Goal: Information Seeking & Learning: Learn about a topic

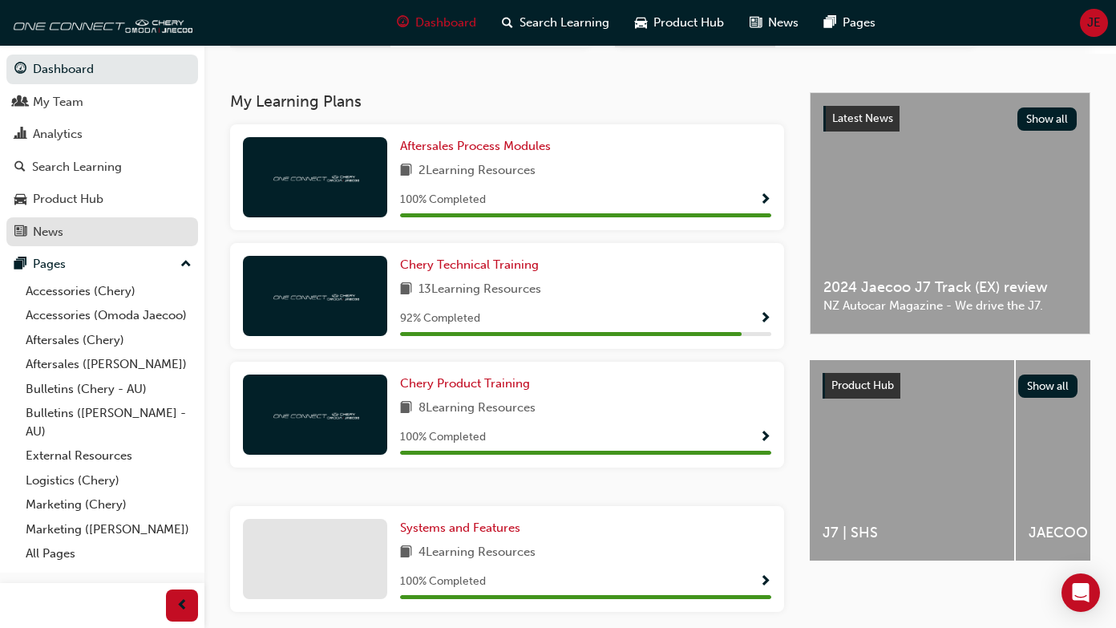
scroll to position [326, 0]
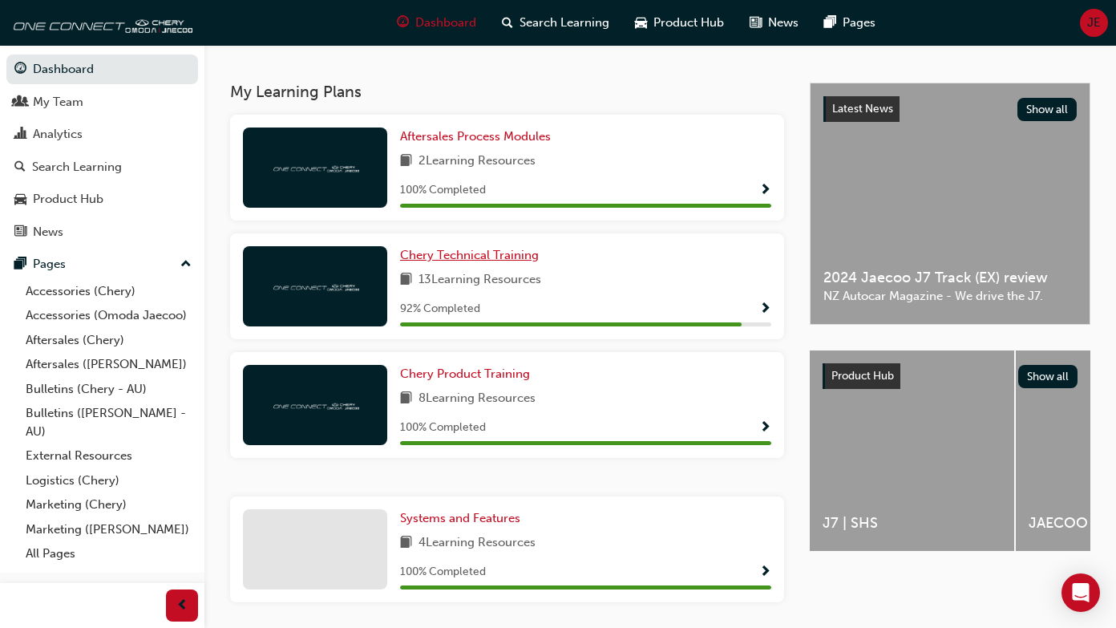
click at [425, 257] on span "Chery Technical Training" at bounding box center [469, 255] width 139 height 14
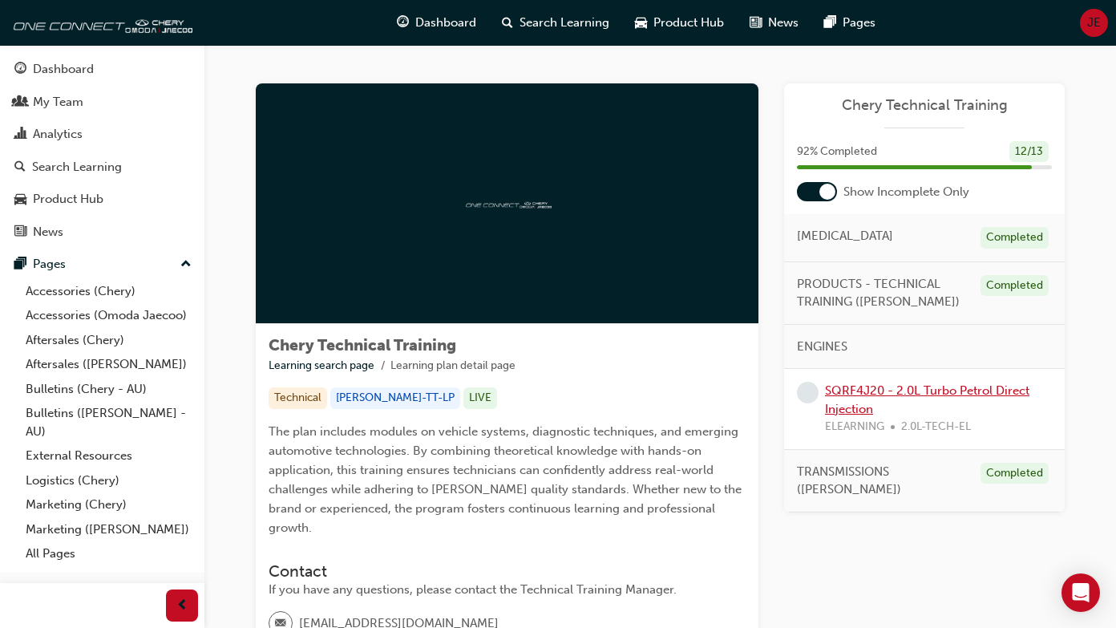
click at [844, 383] on link "SQRF4J20 - 2.0L Turbo Petrol Direct Injection" at bounding box center [927, 399] width 205 height 33
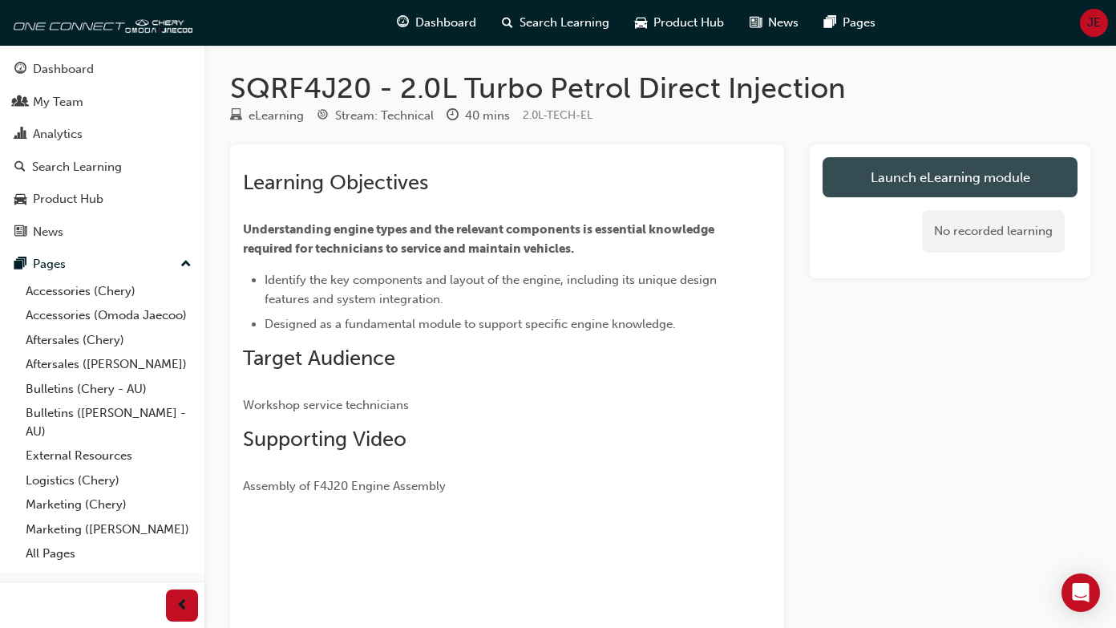
click at [942, 166] on link "Launch eLearning module" at bounding box center [950, 177] width 255 height 40
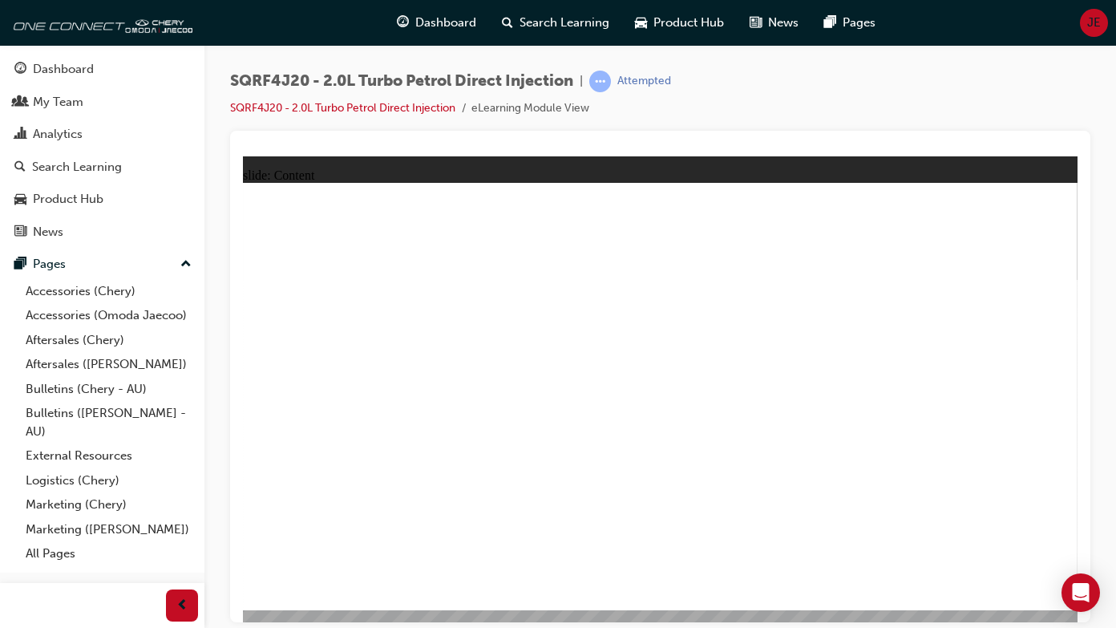
drag, startPoint x: 1350, startPoint y: 657, endPoint x: 889, endPoint y: 497, distance: 487.3
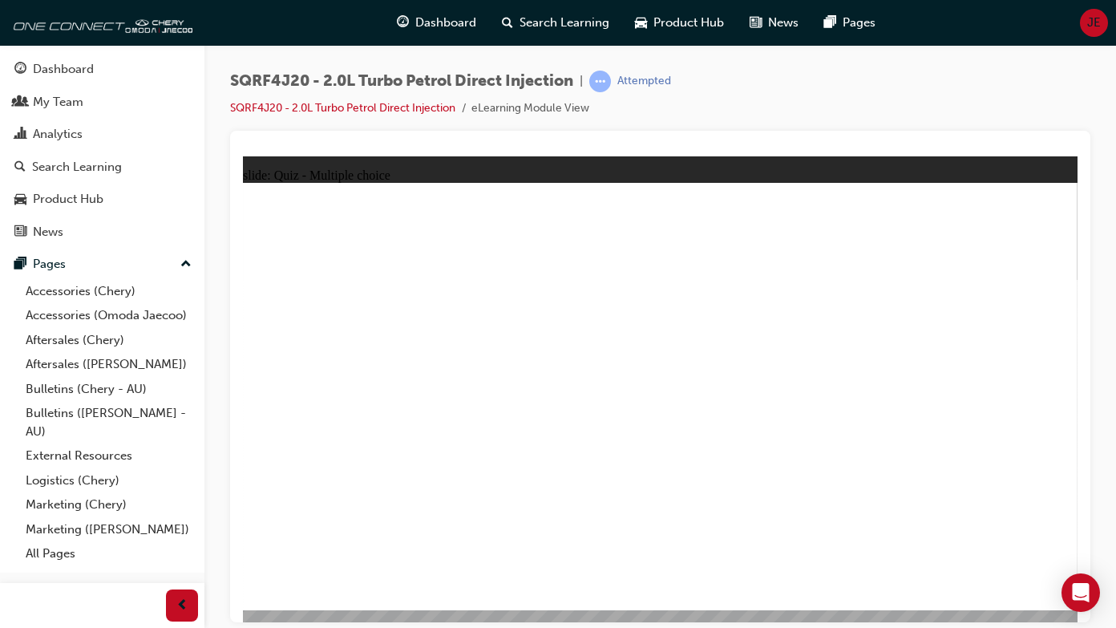
radio input "true"
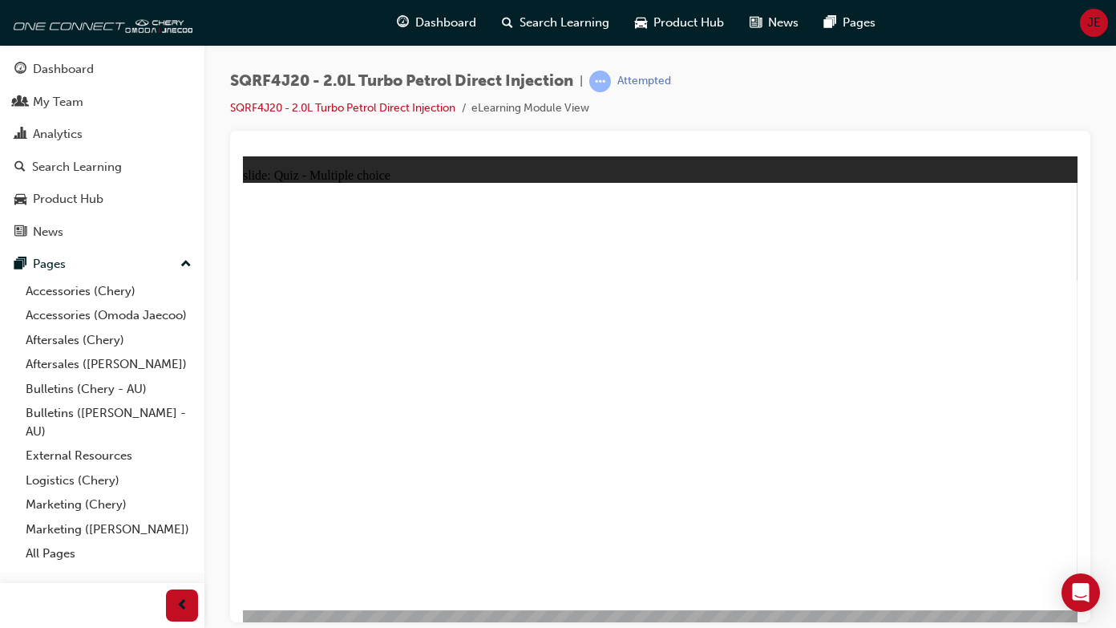
radio input "true"
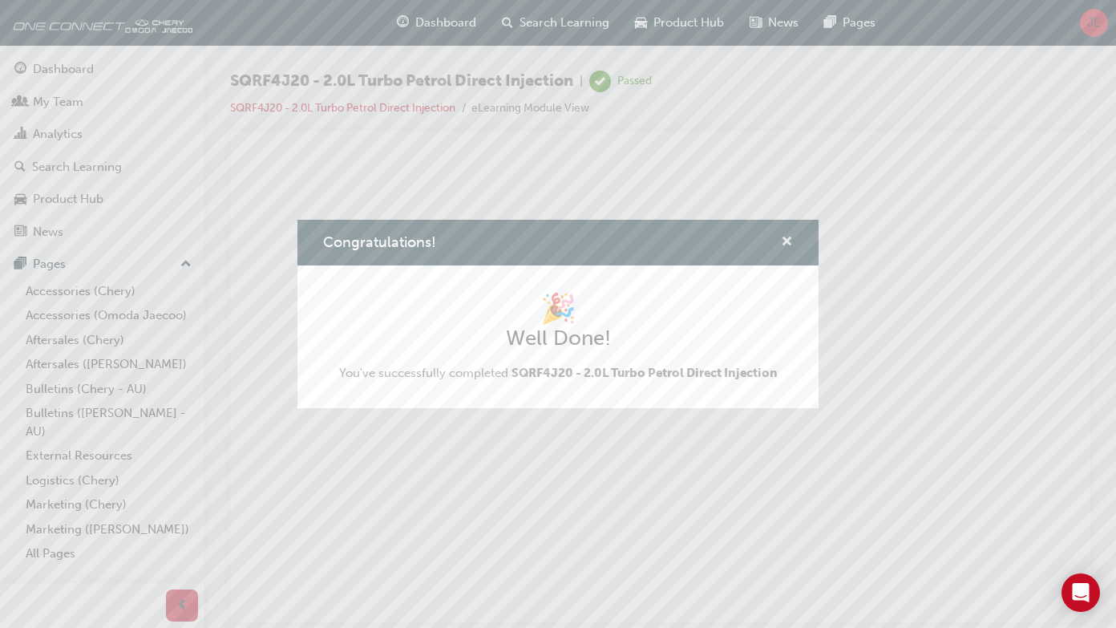
click at [788, 244] on span "cross-icon" at bounding box center [787, 243] width 12 height 14
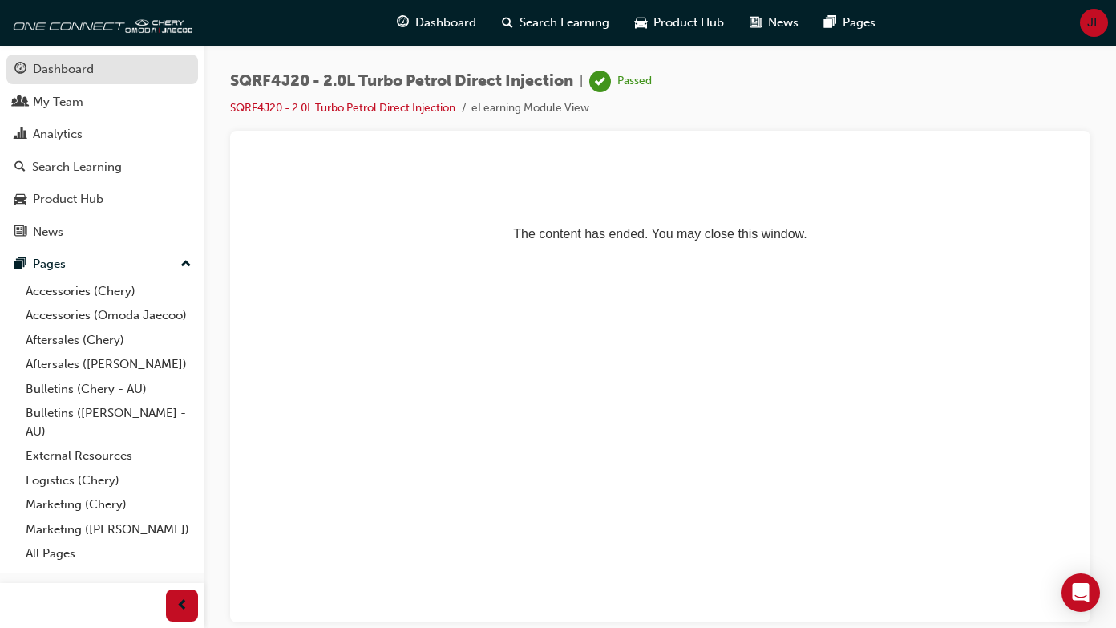
click at [123, 68] on div "Dashboard" at bounding box center [102, 69] width 176 height 20
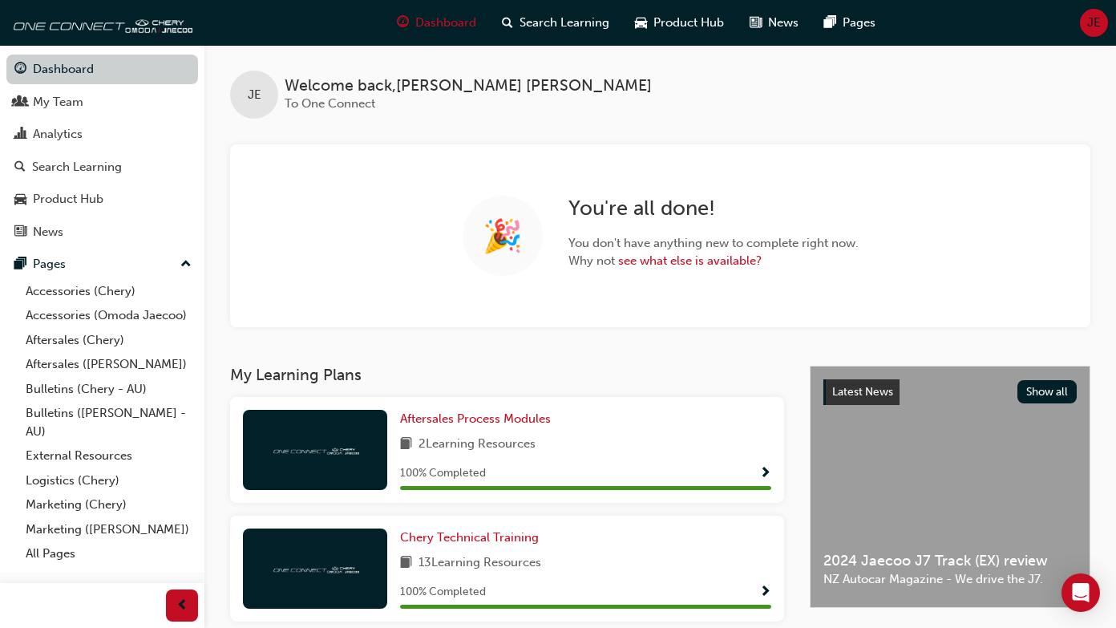
click at [103, 64] on link "Dashboard" at bounding box center [102, 70] width 192 height 30
click at [687, 258] on link "see what else is available?" at bounding box center [690, 260] width 144 height 14
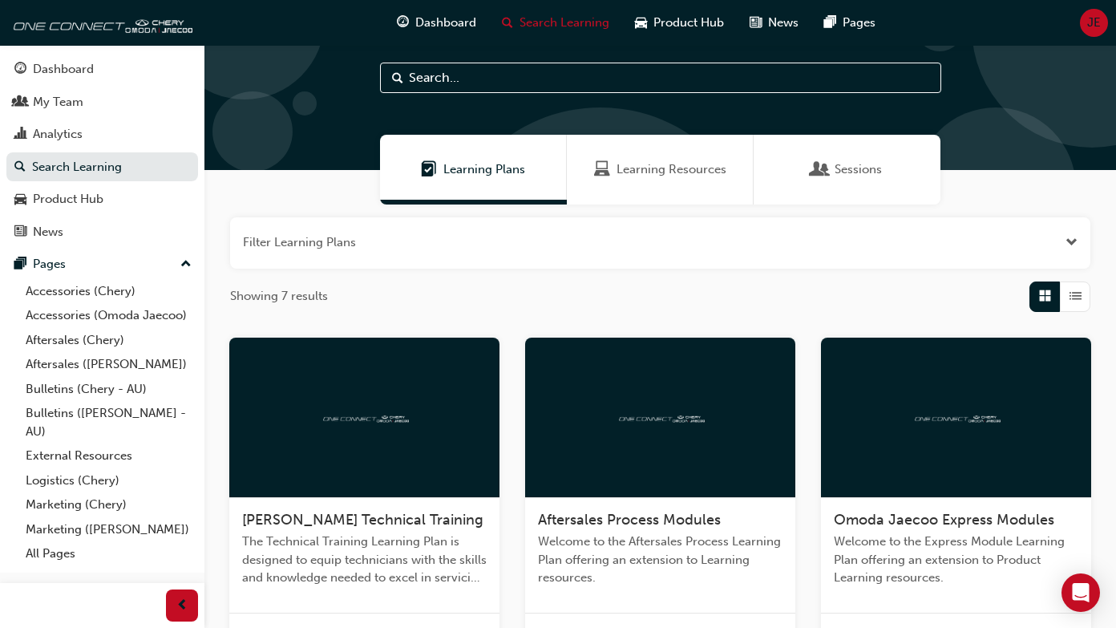
scroll to position [38, 0]
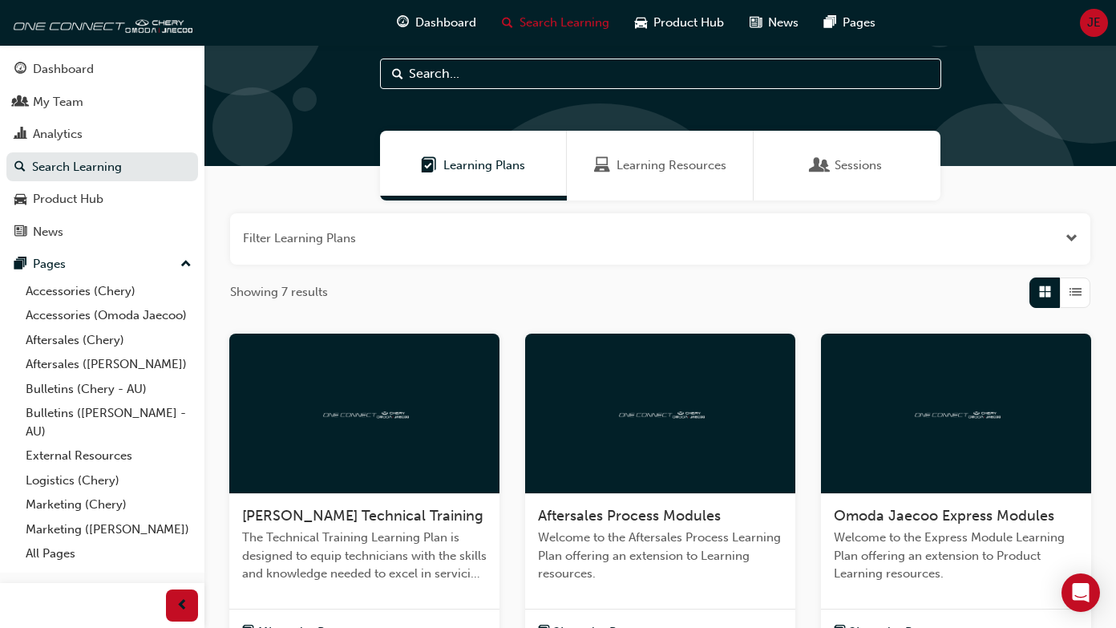
click at [345, 516] on span "[PERSON_NAME] Technical Training" at bounding box center [362, 516] width 241 height 18
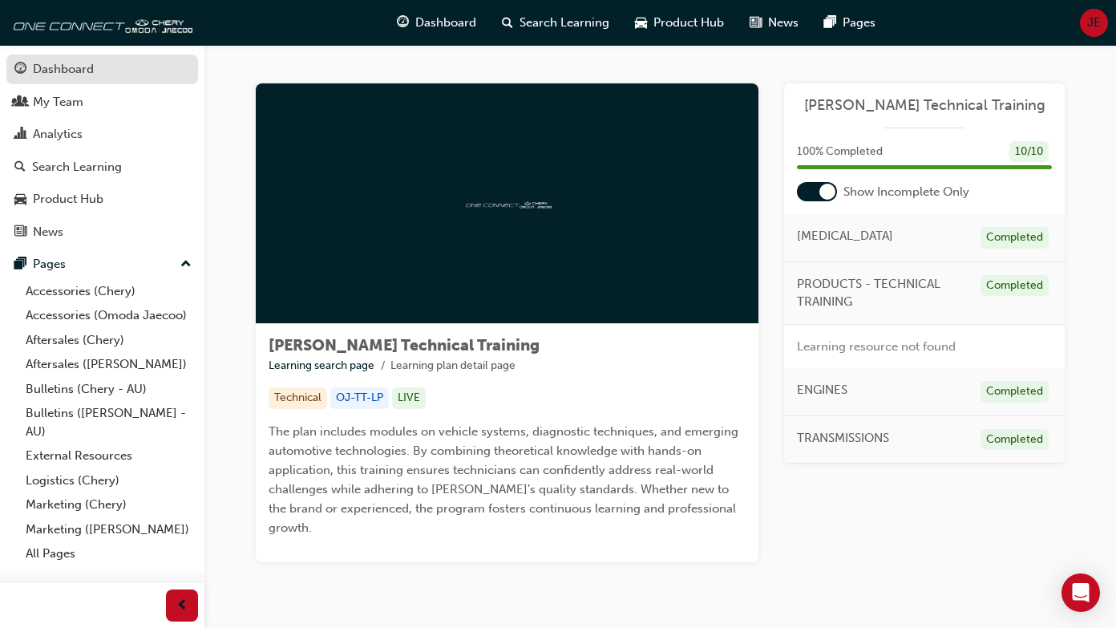
click at [70, 76] on div "Dashboard" at bounding box center [63, 69] width 61 height 18
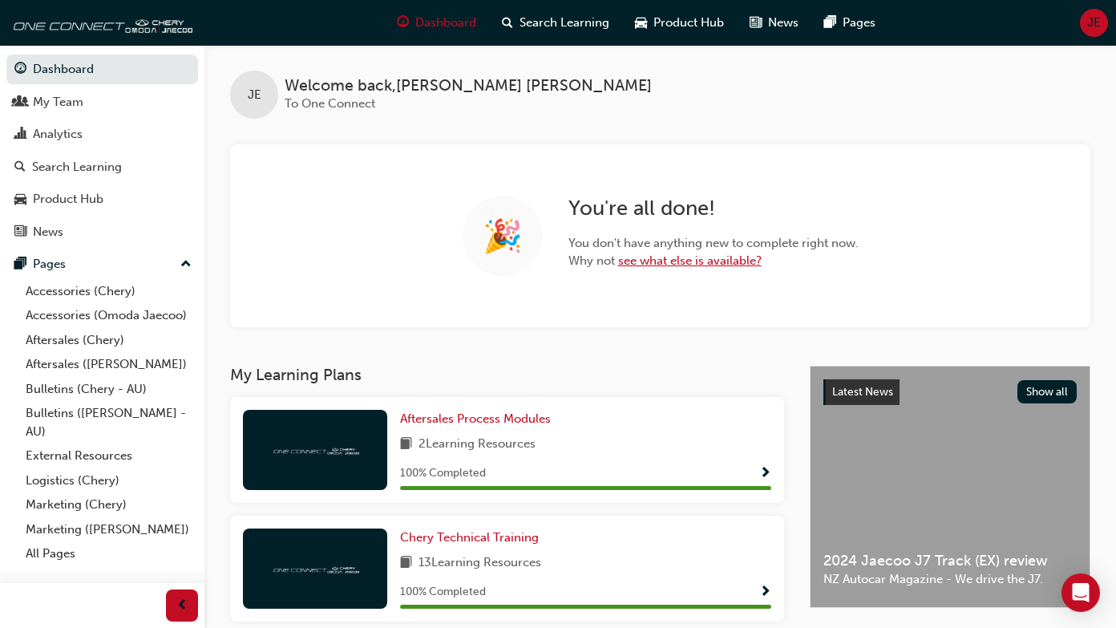
click at [652, 262] on link "see what else is available?" at bounding box center [690, 260] width 144 height 14
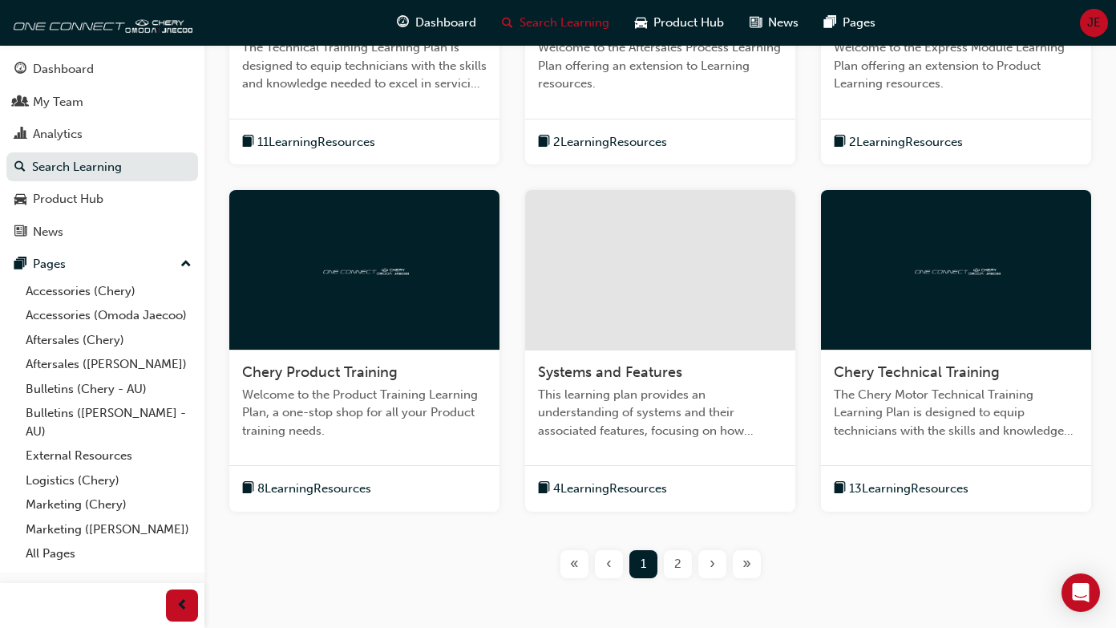
scroll to position [522, 0]
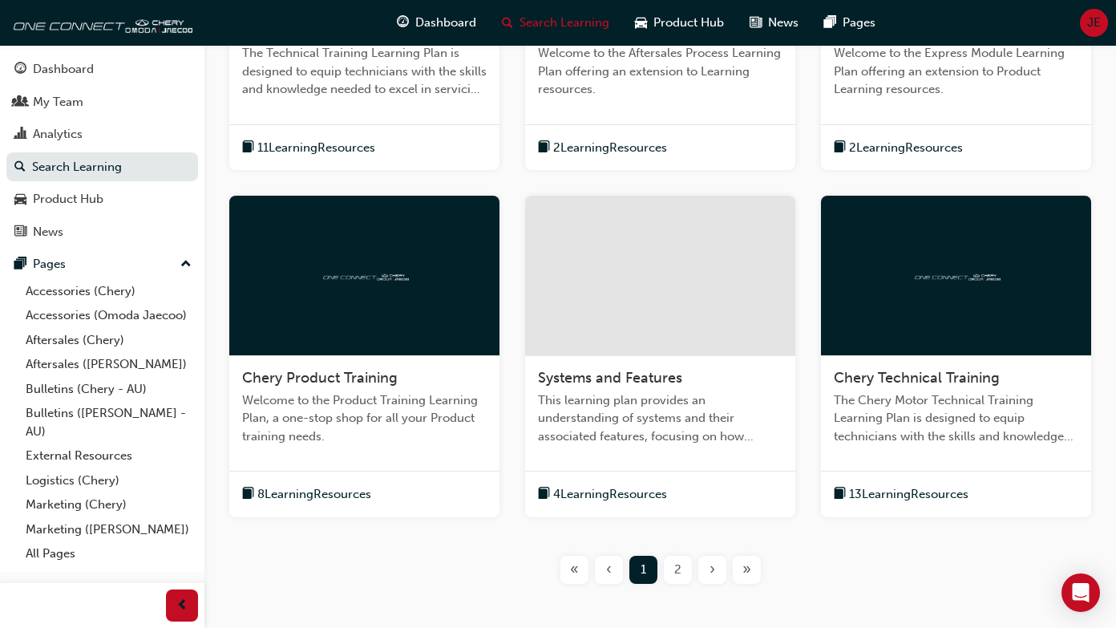
click at [627, 379] on span "Systems and Features" at bounding box center [610, 378] width 144 height 18
